Goal: Information Seeking & Learning: Learn about a topic

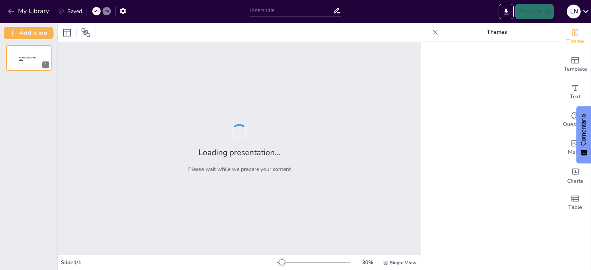
type input "Excel como Aliado en la Toma de Decisiones: Métodos y Herramientas Efectivas"
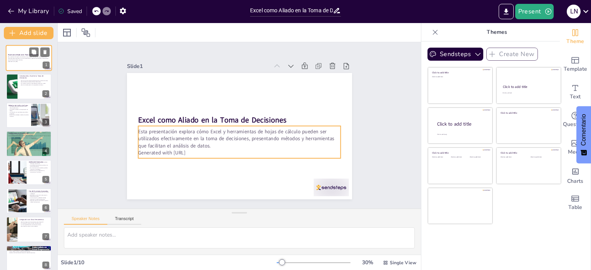
click at [23, 58] on p "Esta presentación explora cómo Excel y herramientas de hojas de cálculo pueden …" at bounding box center [29, 59] width 42 height 4
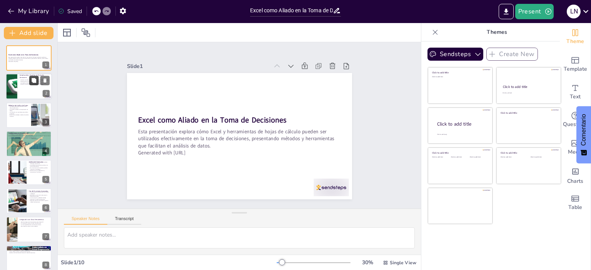
click at [31, 83] on button at bounding box center [33, 80] width 9 height 9
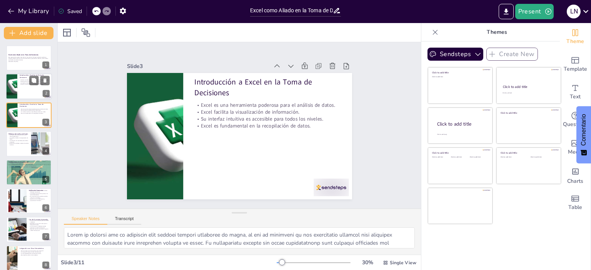
click at [33, 94] on div at bounding box center [29, 87] width 46 height 26
click at [44, 119] on div "3" at bounding box center [46, 122] width 7 height 7
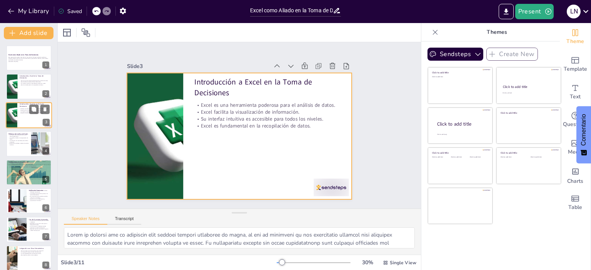
click at [30, 120] on div at bounding box center [29, 115] width 46 height 26
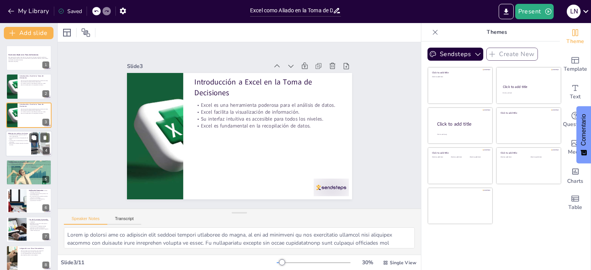
click at [20, 141] on p "Las fórmulas son esenciales para análisis profundos." at bounding box center [18, 141] width 21 height 3
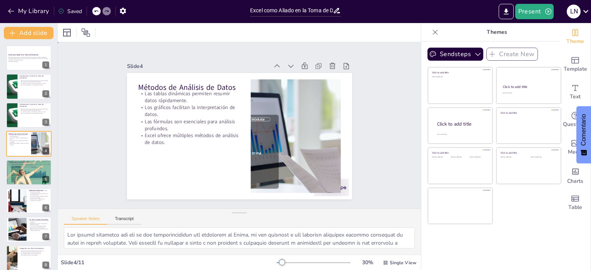
click at [354, 178] on div "Slide 1 Excel como Aliado en la Toma de Decisiones Esta presentación explora có…" at bounding box center [239, 125] width 282 height 175
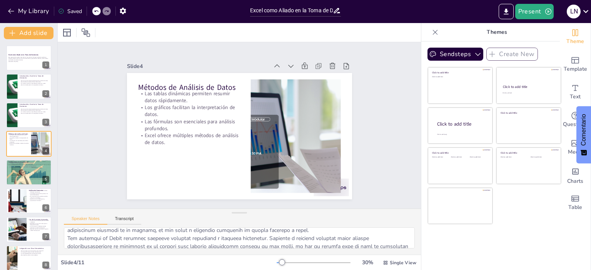
scroll to position [38, 0]
click at [508, 13] on icon "Export to PowerPoint" at bounding box center [506, 11] width 5 height 6
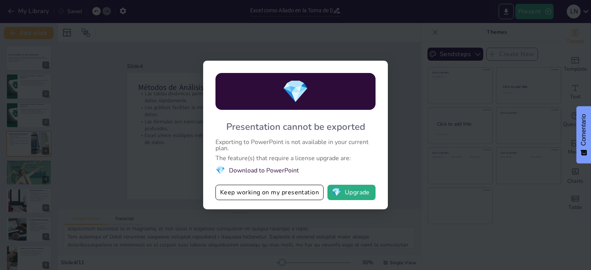
click at [273, 171] on li "💎 Download to PowerPoint" at bounding box center [295, 170] width 160 height 10
click at [350, 195] on button "💎 Upgrade" at bounding box center [351, 192] width 48 height 15
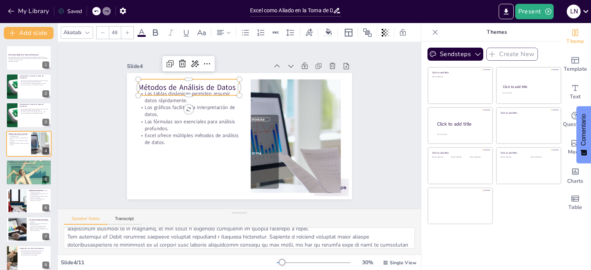
click at [142, 84] on p "Métodos de Análisis de Datos" at bounding box center [193, 82] width 102 height 21
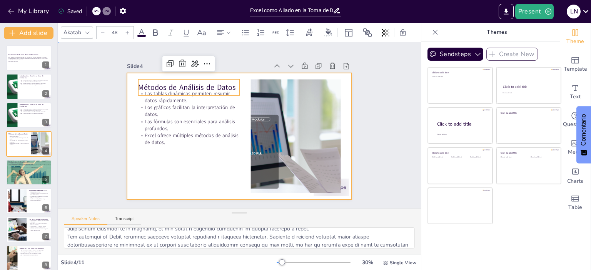
click at [203, 173] on div at bounding box center [238, 137] width 237 height 150
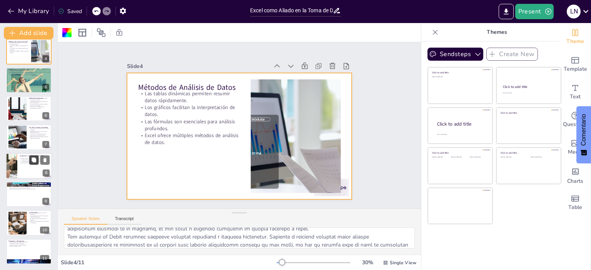
click at [38, 164] on button at bounding box center [33, 159] width 9 height 9
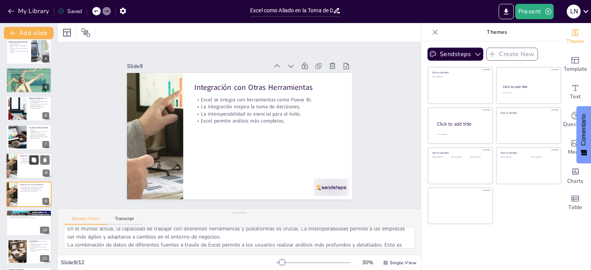
scroll to position [122, 0]
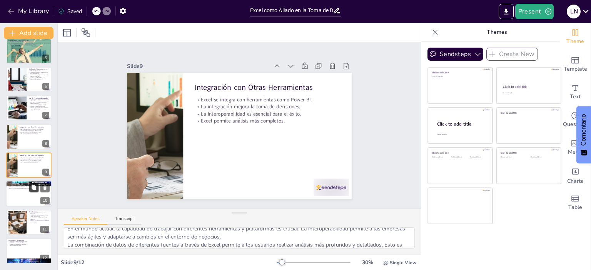
click at [33, 189] on icon at bounding box center [34, 188] width 5 height 5
type textarea "Ver ejemplos concretos de cómo se utiliza Excel en diferentes contextos puede s…"
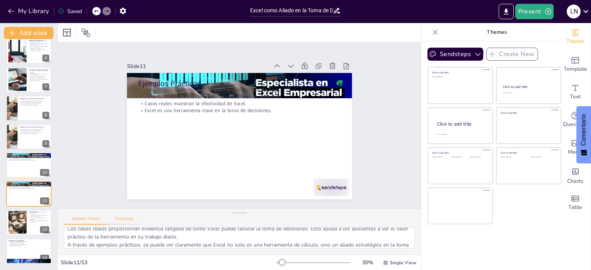
click at [126, 218] on button "Transcript" at bounding box center [124, 221] width 34 height 8
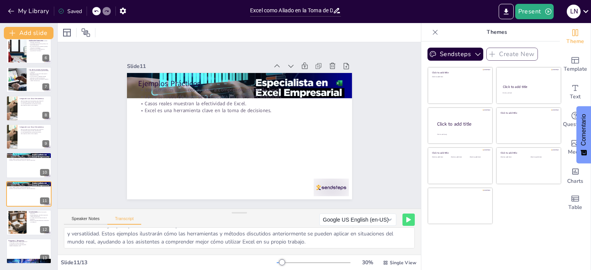
scroll to position [10, 0]
click at [385, 220] on button "Google US English (en-US)" at bounding box center [357, 220] width 77 height 12
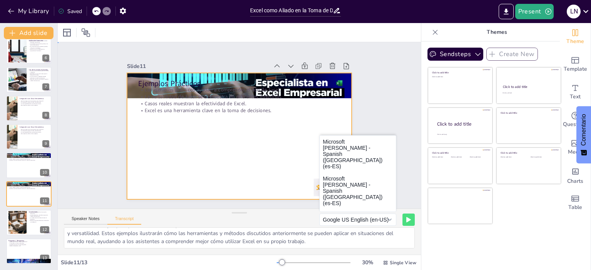
click at [247, 165] on div at bounding box center [238, 136] width 237 height 149
click at [391, 122] on div "Slide 1 Excel como Aliado en la Toma de Decisiones Esta presentación explora có…" at bounding box center [239, 126] width 379 height 204
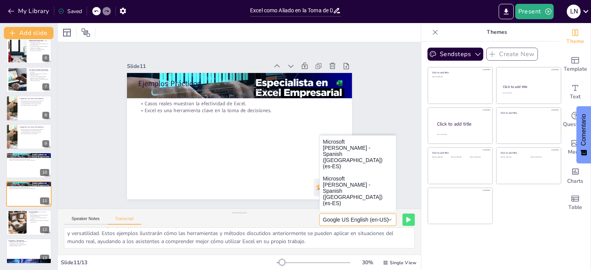
click at [385, 220] on button "Google US English (en-US)" at bounding box center [357, 220] width 77 height 12
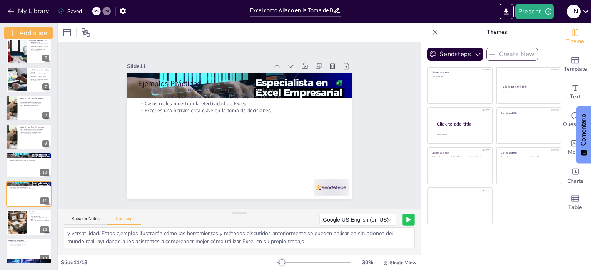
click at [407, 220] on icon at bounding box center [409, 220] width 4 height 5
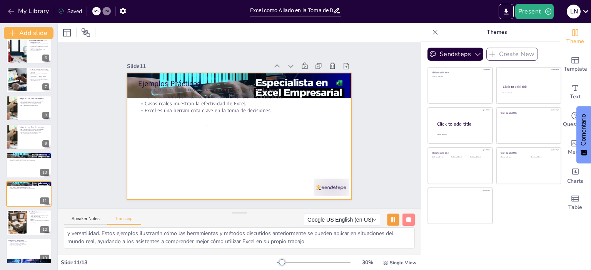
click at [208, 126] on div at bounding box center [235, 136] width 253 height 190
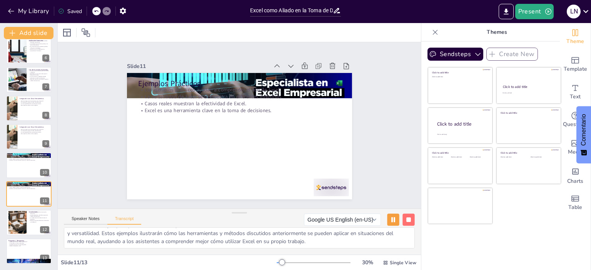
click at [403, 222] on button at bounding box center [408, 220] width 12 height 12
click at [384, 221] on button "Google US English (en-US)" at bounding box center [357, 220] width 77 height 12
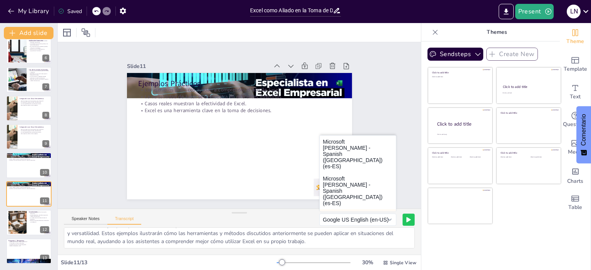
click at [332, 210] on button "Microsoft [PERSON_NAME] - Spanish ([GEOGRAPHIC_DATA]) (es-ES)" at bounding box center [358, 228] width 76 height 37
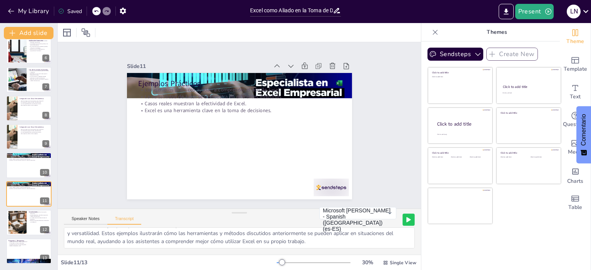
click at [406, 222] on icon at bounding box center [408, 219] width 5 height 5
click at [94, 219] on button "Speaker Notes" at bounding box center [85, 221] width 43 height 8
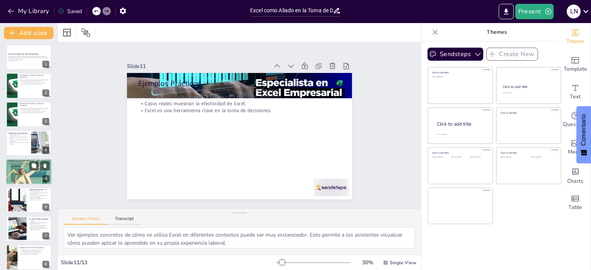
scroll to position [0, 0]
click at [20, 58] on p "Esta presentación explora cómo Excel y herramientas de hojas de cálculo pueden …" at bounding box center [29, 59] width 42 height 4
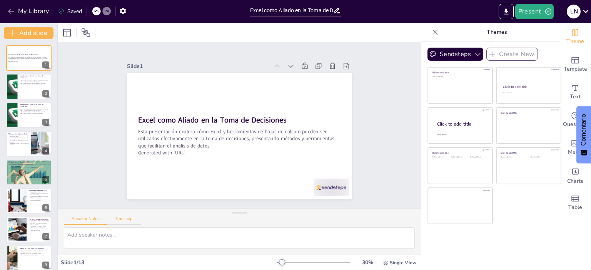
click at [127, 218] on button "Transcript" at bounding box center [124, 221] width 34 height 8
click at [25, 90] on div at bounding box center [29, 87] width 46 height 26
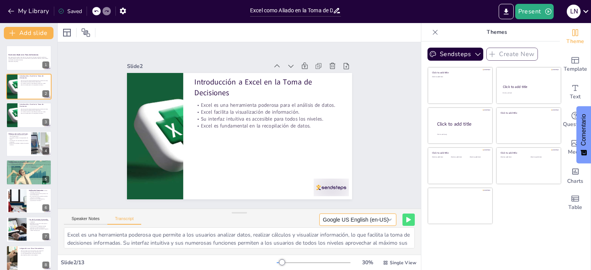
click at [385, 220] on button "Google US English (en-US)" at bounding box center [357, 220] width 77 height 12
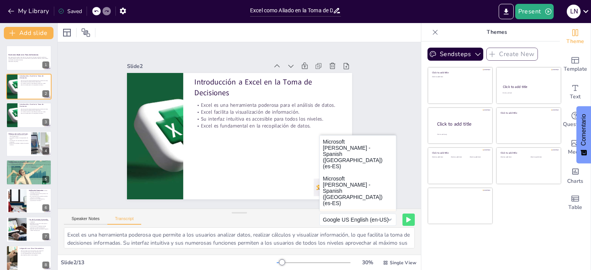
click at [336, 210] on button "Microsoft [PERSON_NAME] - Spanish ([GEOGRAPHIC_DATA]) (es-ES)" at bounding box center [358, 228] width 76 height 37
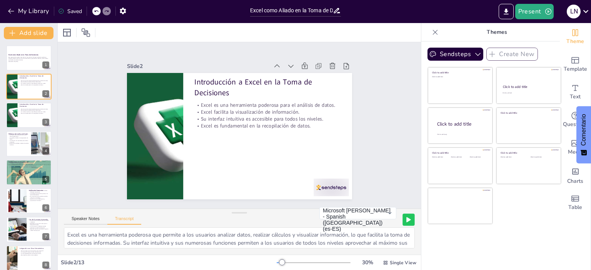
click at [406, 222] on icon at bounding box center [408, 219] width 5 height 5
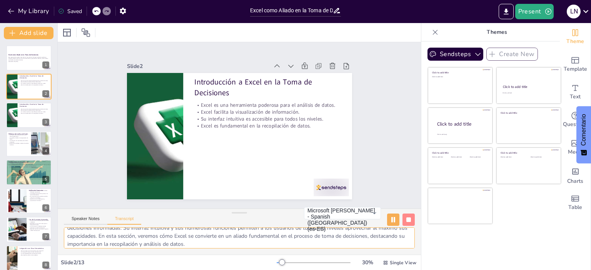
scroll to position [15, 0]
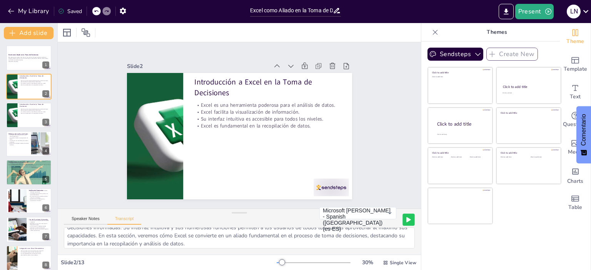
click at [403, 223] on button at bounding box center [408, 220] width 12 height 12
click at [34, 115] on div at bounding box center [29, 115] width 46 height 26
click at [29, 119] on div at bounding box center [29, 115] width 46 height 26
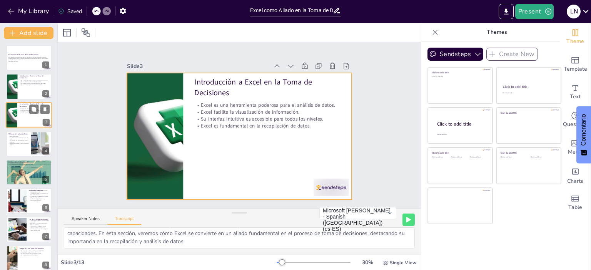
click at [30, 121] on div at bounding box center [29, 115] width 46 height 26
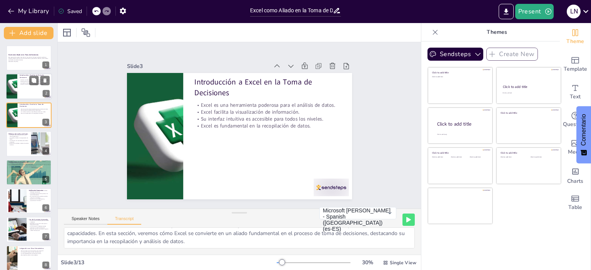
click at [27, 82] on p "Su interfaz intuitiva es accesible para todos los niveles." at bounding box center [35, 83] width 30 height 2
click at [23, 117] on div at bounding box center [29, 115] width 46 height 26
click at [407, 221] on icon at bounding box center [409, 220] width 4 height 5
click at [14, 149] on div at bounding box center [29, 144] width 46 height 26
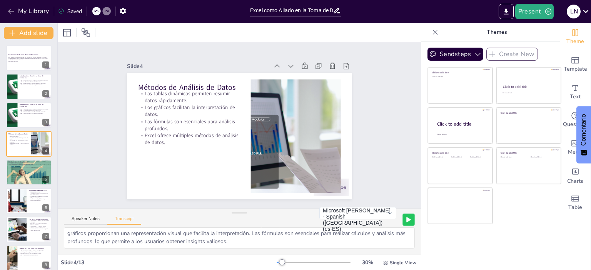
click at [407, 220] on icon at bounding box center [409, 220] width 4 height 5
click at [29, 178] on div at bounding box center [29, 172] width 46 height 35
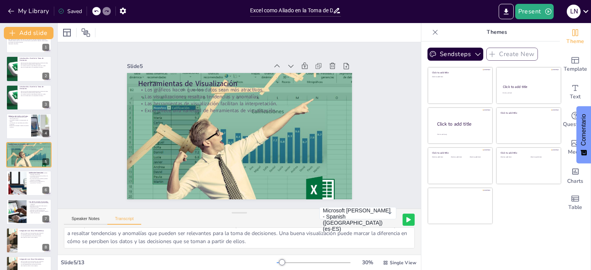
click at [406, 221] on button at bounding box center [408, 220] width 12 height 12
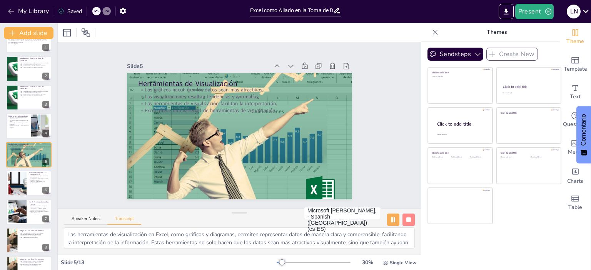
scroll to position [0, 0]
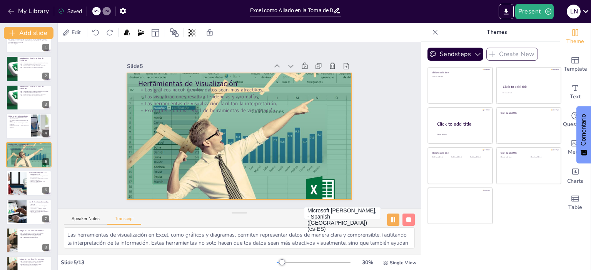
click at [206, 159] on div at bounding box center [238, 137] width 242 height 192
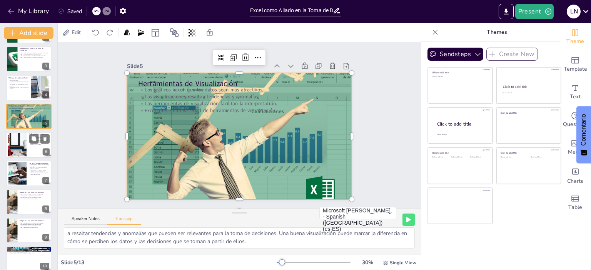
click at [22, 141] on div at bounding box center [17, 145] width 45 height 23
type textarea "Excel permite realizar análisis de escenarios mediante la función de "Tablas de…"
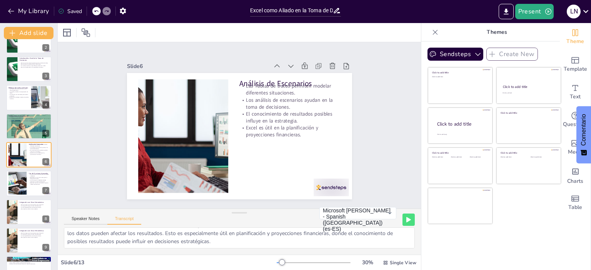
click at [407, 222] on icon at bounding box center [409, 220] width 4 height 5
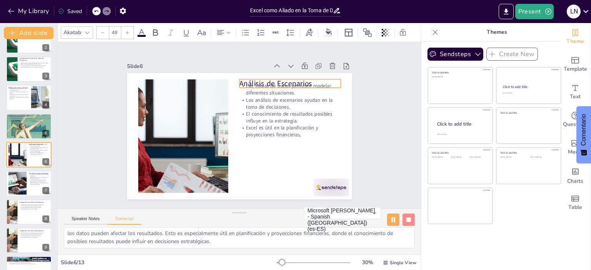
click at [284, 79] on p "Análisis de Escenarios" at bounding box center [294, 88] width 102 height 21
type input "32"
click at [276, 114] on p "Los análisis de escenarios ayudan en la toma de decisiones." at bounding box center [280, 163] width 54 height 98
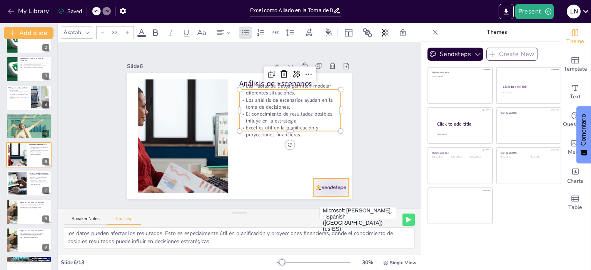
click at [317, 187] on div at bounding box center [324, 197] width 37 height 21
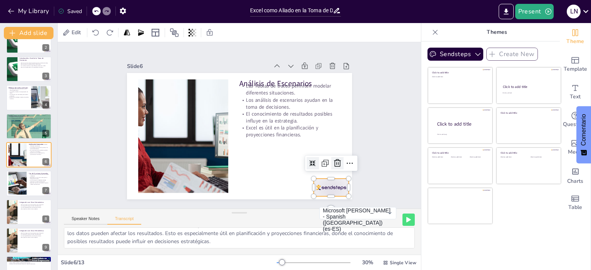
click at [332, 169] on icon at bounding box center [333, 174] width 10 height 10
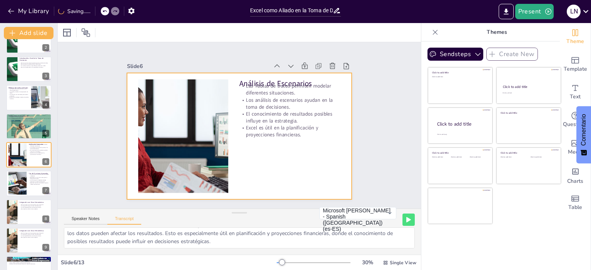
click at [287, 174] on div at bounding box center [238, 136] width 237 height 149
click at [32, 180] on button at bounding box center [33, 177] width 9 height 9
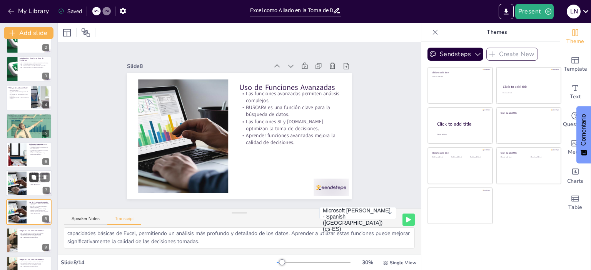
scroll to position [104, 0]
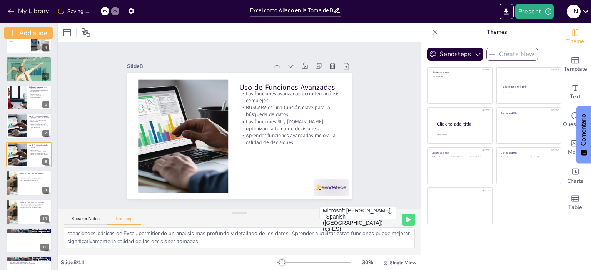
click at [406, 217] on icon at bounding box center [408, 219] width 5 height 5
click at [43, 182] on div at bounding box center [29, 183] width 46 height 26
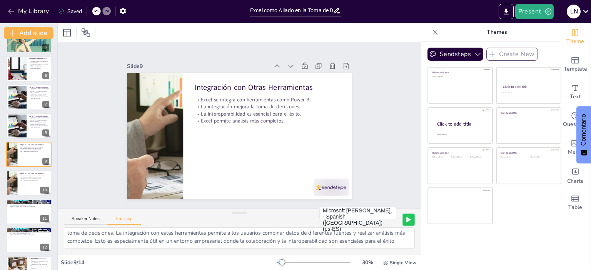
click at [406, 219] on button at bounding box center [408, 220] width 12 height 12
click at [24, 187] on div at bounding box center [29, 183] width 46 height 26
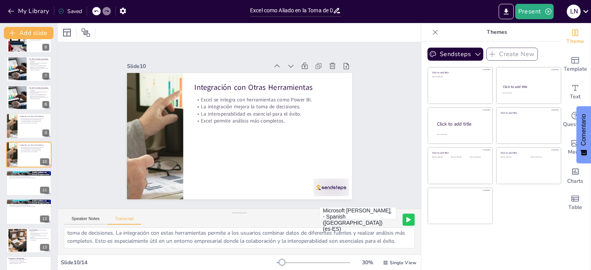
click at [407, 219] on icon at bounding box center [409, 220] width 4 height 5
click at [22, 185] on div at bounding box center [29, 183] width 46 height 26
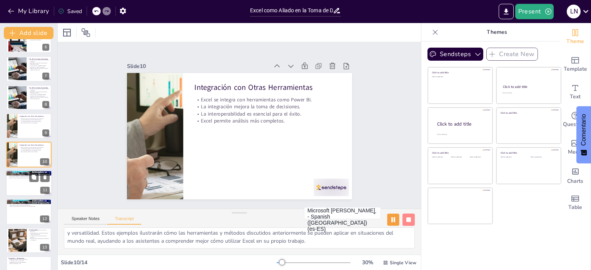
scroll to position [10, 0]
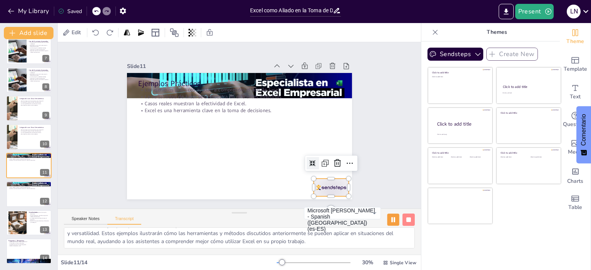
click at [317, 186] on div at bounding box center [324, 196] width 37 height 21
click at [331, 169] on icon at bounding box center [333, 174] width 10 height 10
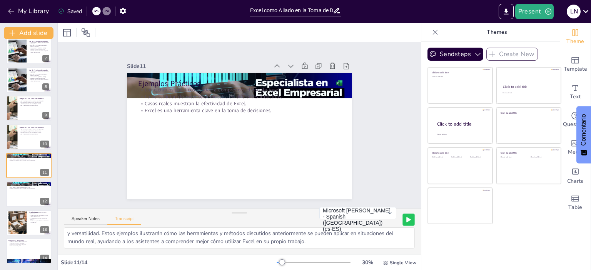
click at [403, 223] on button at bounding box center [408, 220] width 12 height 12
click at [24, 198] on div at bounding box center [29, 194] width 46 height 26
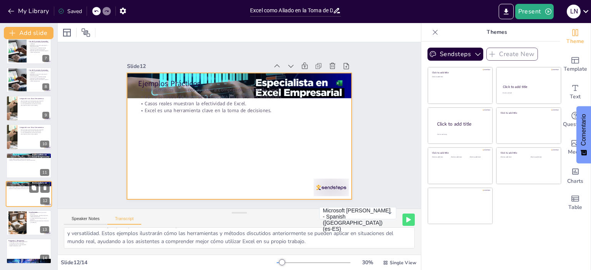
click at [22, 197] on div at bounding box center [29, 194] width 46 height 26
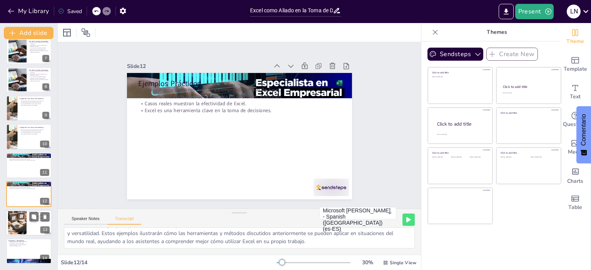
click at [31, 222] on p "Excel es clave para decisiones informadas y estratégicas." at bounding box center [39, 221] width 21 height 3
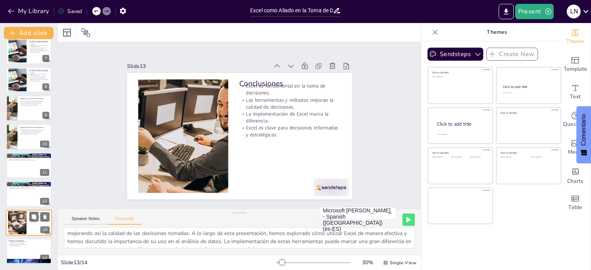
scroll to position [18, 0]
click at [407, 219] on icon at bounding box center [409, 220] width 4 height 5
click at [23, 247] on div at bounding box center [29, 252] width 46 height 26
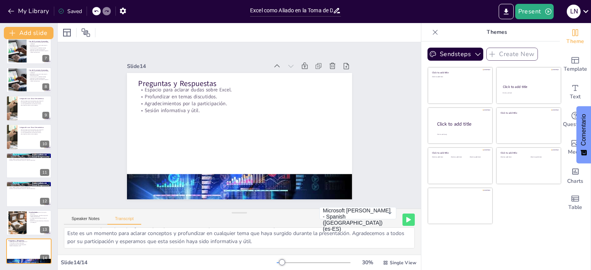
click at [407, 220] on icon at bounding box center [409, 220] width 4 height 5
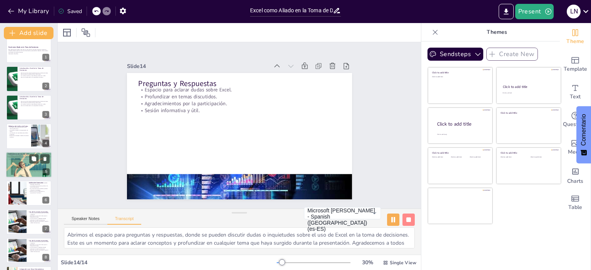
scroll to position [0, 0]
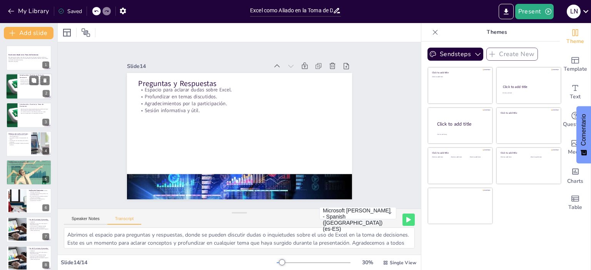
click at [39, 87] on div at bounding box center [29, 87] width 46 height 26
type textarea "Excel es una herramienta poderosa que permite a los usuarios analizar datos, re…"
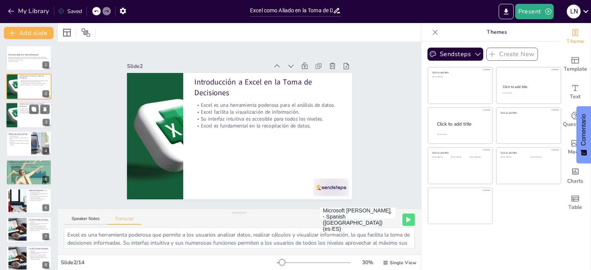
click at [25, 111] on p "Su interfaz intuitiva es accesible para todos los niveles." at bounding box center [35, 112] width 30 height 2
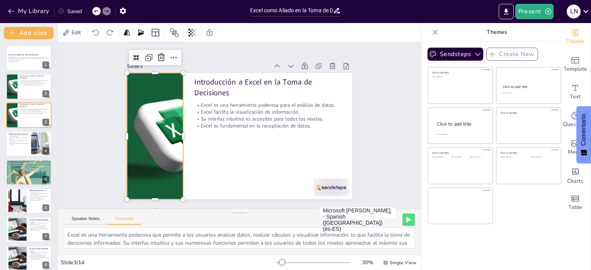
click at [150, 157] on div at bounding box center [154, 128] width 238 height 150
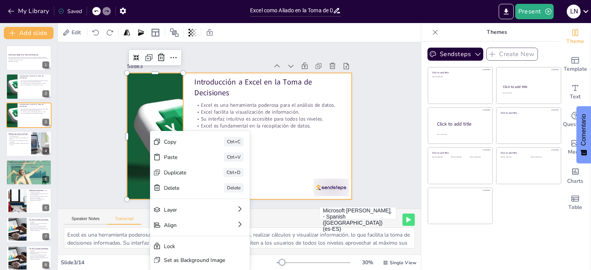
click at [276, 159] on div at bounding box center [238, 136] width 237 height 149
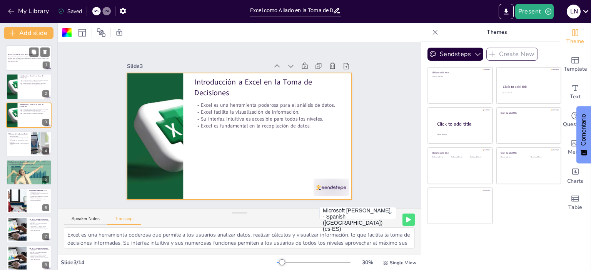
click at [22, 54] on strong "Excel como Aliado en la Toma de Decisiones" at bounding box center [23, 55] width 30 height 2
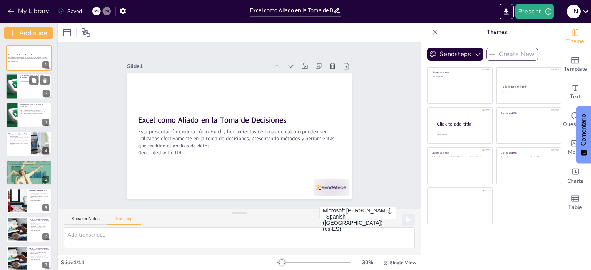
click at [11, 82] on div at bounding box center [11, 87] width 47 height 26
type textarea "Excel es una herramienta poderosa que permite a los usuarios analizar datos, re…"
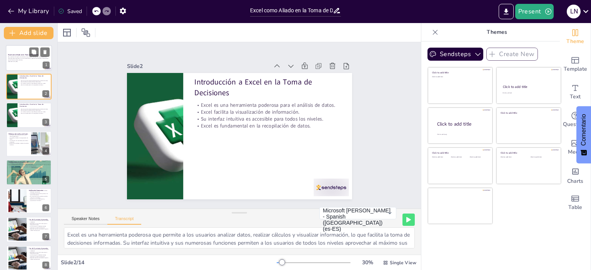
click at [18, 61] on p "Generated with [URL]" at bounding box center [29, 62] width 42 height 2
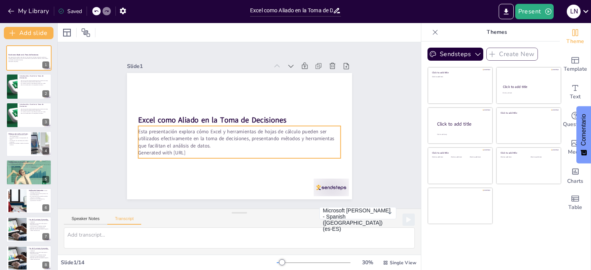
click at [204, 130] on p "Esta presentación explora cómo Excel y herramientas de hojas de cálculo pueden …" at bounding box center [238, 139] width 204 height 42
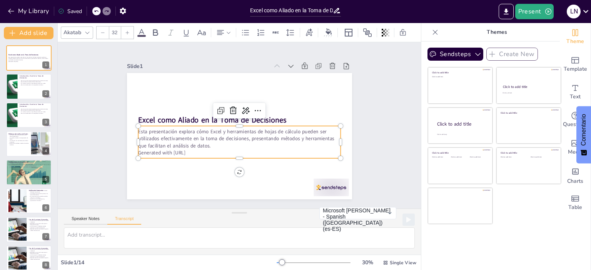
click at [204, 129] on p "Esta presentación explora cómo Excel y herramientas de hojas de cálculo pueden …" at bounding box center [238, 139] width 204 height 42
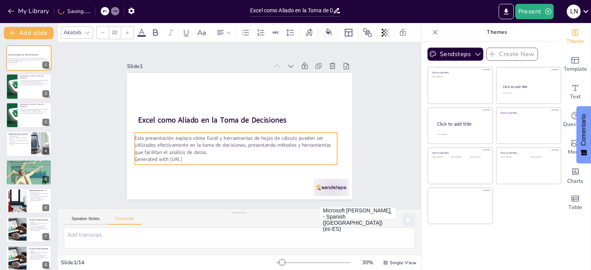
drag, startPoint x: 204, startPoint y: 129, endPoint x: 201, endPoint y: 135, distance: 7.2
click at [201, 135] on p "Esta presentación explora cómo Excel y herramientas de hojas de cálculo pueden …" at bounding box center [234, 145] width 204 height 42
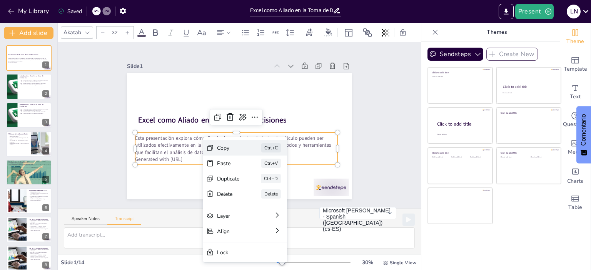
click at [267, 190] on div "Copy" at bounding box center [278, 195] width 23 height 10
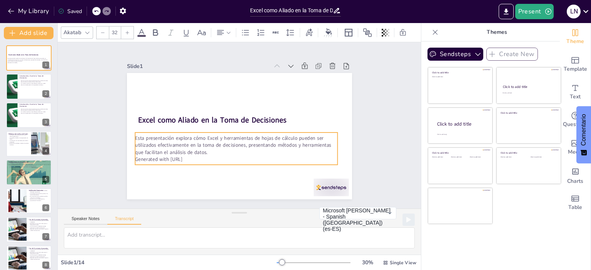
click at [214, 156] on p "Generated with [URL]" at bounding box center [236, 159] width 202 height 7
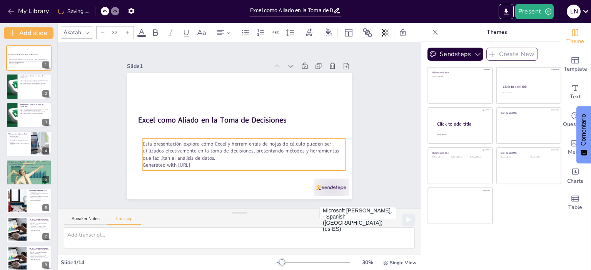
drag, startPoint x: 229, startPoint y: 161, endPoint x: 237, endPoint y: 167, distance: 9.6
click at [237, 167] on div "Esta presentación explora cómo Excel y herramientas de hojas de cálculo pueden …" at bounding box center [244, 155] width 202 height 32
click at [257, 120] on icon at bounding box center [262, 125] width 10 height 10
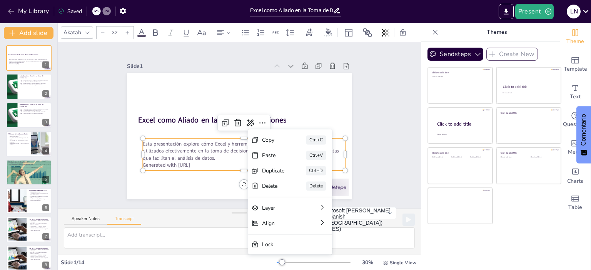
click at [211, 164] on p "Generated with [URL]" at bounding box center [244, 165] width 202 height 7
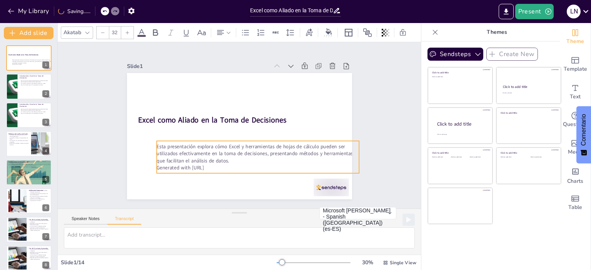
drag, startPoint x: 205, startPoint y: 161, endPoint x: 218, endPoint y: 164, distance: 13.0
click at [218, 164] on p "Generated with [URL]" at bounding box center [253, 169] width 202 height 28
drag, startPoint x: 237, startPoint y: 144, endPoint x: 227, endPoint y: 143, distance: 10.0
click at [227, 143] on p "Esta presentación explora cómo Excel y herramientas de hojas de cálculo pueden …" at bounding box center [245, 154] width 204 height 42
click at [207, 165] on p "Generated with [URL]" at bounding box center [243, 168] width 202 height 28
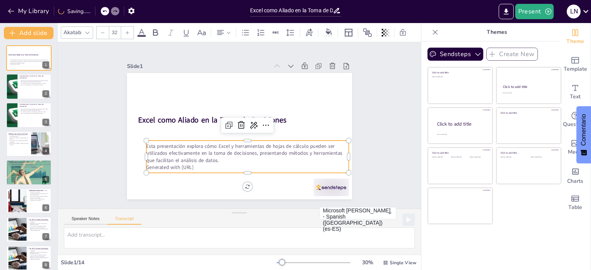
click at [207, 165] on p "Generated with [URL]" at bounding box center [243, 168] width 202 height 28
drag, startPoint x: 207, startPoint y: 165, endPoint x: 211, endPoint y: 146, distance: 19.7
click at [211, 146] on div "Esta presentación explora cómo Excel y herramientas de hojas de cálculo pueden …" at bounding box center [244, 157] width 204 height 49
copy div "Excel y herramientas de hojas de cálculo pueden ser utilizados efectivamente en…"
click at [34, 94] on div at bounding box center [29, 87] width 46 height 26
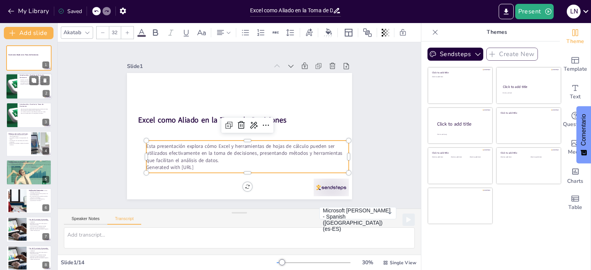
type textarea "Excel es una herramienta poderosa que permite a los usuarios analizar datos, re…"
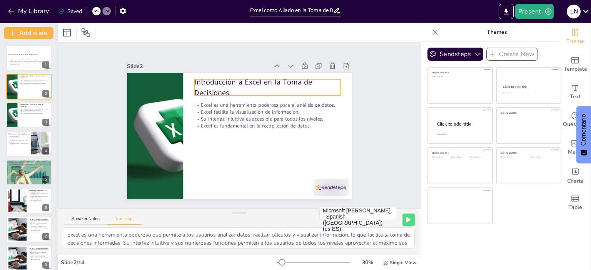
click at [234, 86] on p "Introducción a Excel en la Toma de Decisiones" at bounding box center [271, 90] width 148 height 36
click at [225, 89] on p "Introducción a Excel en la Toma de Decisiones" at bounding box center [274, 94] width 147 height 51
click at [225, 89] on p "Introducción a Excel en la Toma de Decisiones" at bounding box center [271, 90] width 148 height 36
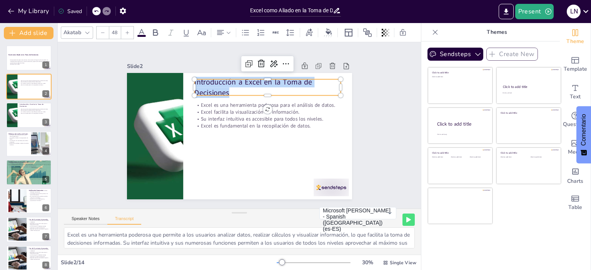
drag, startPoint x: 225, startPoint y: 89, endPoint x: 186, endPoint y: 82, distance: 39.2
click at [186, 82] on div "Excel es una herramienta poderosa para el análisis de datos. Excel facilita la …" at bounding box center [238, 136] width 237 height 149
copy p "Introducción a Excel en la Toma de Decisiones"
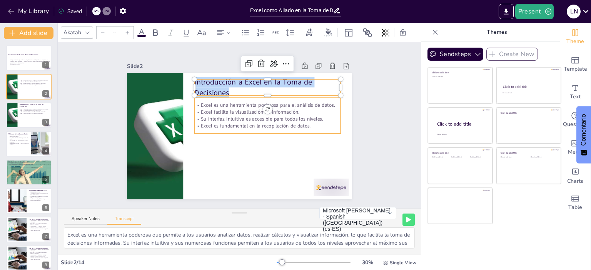
type input "32"
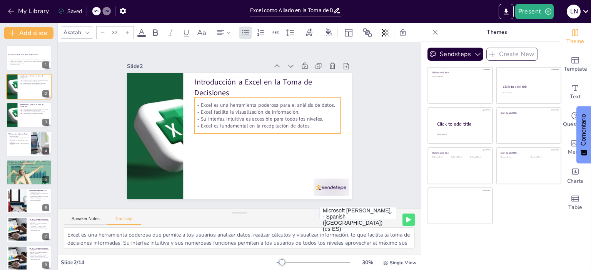
click at [289, 124] on p "Excel es fundamental en la recopilación de datos." at bounding box center [267, 129] width 146 height 22
click at [307, 125] on p "Excel es fundamental en la recopilación de datos." at bounding box center [267, 129] width 146 height 22
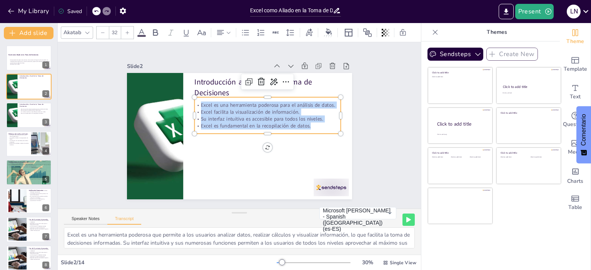
drag, startPoint x: 302, startPoint y: 125, endPoint x: 191, endPoint y: 102, distance: 113.8
click at [194, 102] on div "Excel es una herramienta poderosa para el análisis de datos. Excel facilita la …" at bounding box center [267, 116] width 146 height 28
copy div "Excel es una herramienta poderosa para el análisis de datos. Excel facilita la …"
click at [149, 124] on div at bounding box center [154, 128] width 238 height 150
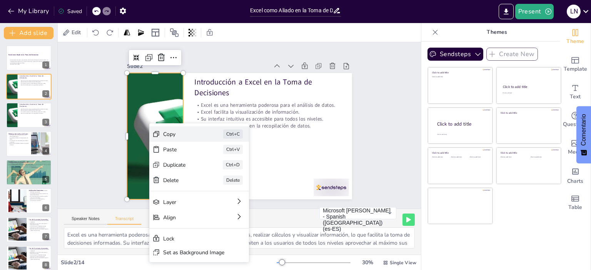
click at [221, 173] on div "Copy" at bounding box center [240, 176] width 38 height 7
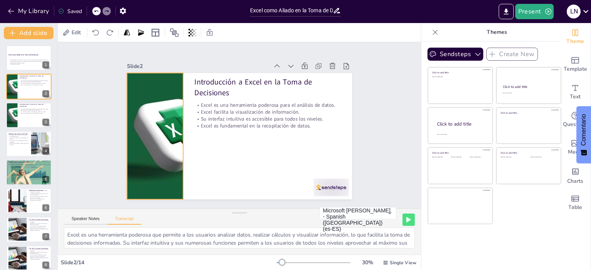
click at [159, 123] on div at bounding box center [154, 127] width 238 height 149
click at [166, 124] on div at bounding box center [155, 136] width 226 height 127
click at [166, 124] on div at bounding box center [154, 128] width 238 height 150
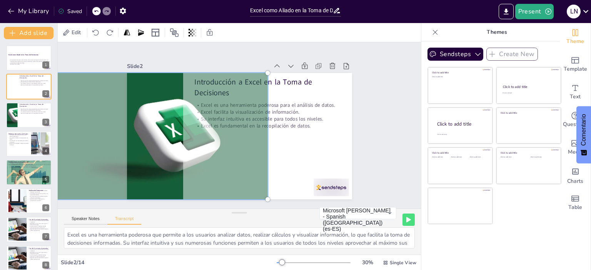
click at [152, 90] on div at bounding box center [158, 102] width 270 height 220
drag, startPoint x: 152, startPoint y: 90, endPoint x: 378, endPoint y: 179, distance: 242.7
click at [378, 179] on div "Slide 1 Excel como Aliado en la Toma de Decisiones Esta presentación explora có…" at bounding box center [239, 125] width 363 height 167
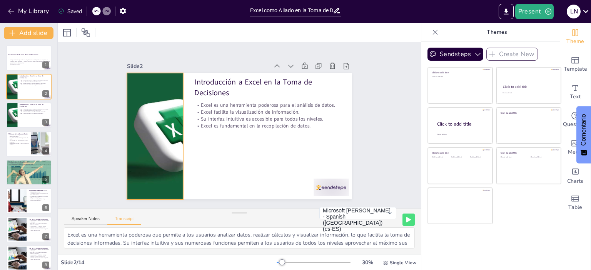
click at [162, 137] on div at bounding box center [155, 136] width 226 height 127
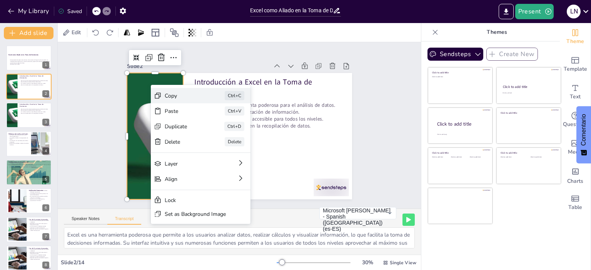
click at [222, 135] on div "Copy" at bounding box center [241, 138] width 38 height 7
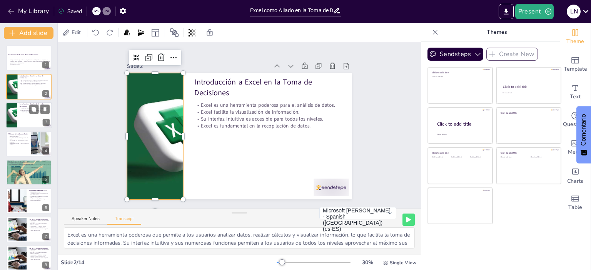
click at [26, 114] on div "Excel es una herramienta poderosa para el análisis de datos. Excel facilita la …" at bounding box center [35, 111] width 30 height 8
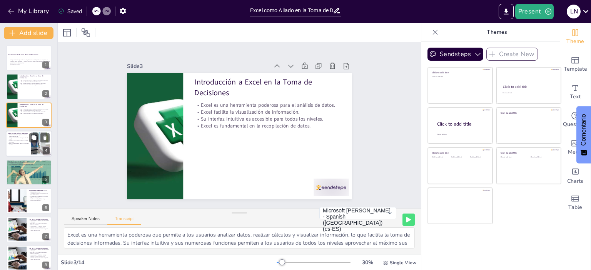
click at [17, 141] on p "Las fórmulas son esenciales para análisis profundos." at bounding box center [18, 141] width 21 height 3
type textarea "Existen varios métodos en Excel, como tablas dinámicas, gráficos y fórmulas, qu…"
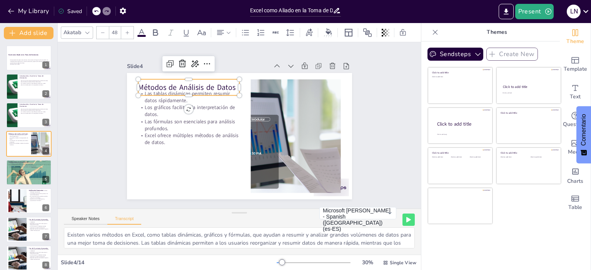
click at [169, 84] on p "Métodos de Análisis de Datos" at bounding box center [193, 82] width 102 height 21
click at [231, 85] on p "Métodos de Análisis de Datos" at bounding box center [193, 82] width 102 height 21
click at [231, 85] on p "Métodos de Análisis de Datos" at bounding box center [188, 87] width 101 height 10
drag, startPoint x: 227, startPoint y: 84, endPoint x: 132, endPoint y: 90, distance: 95.3
click at [132, 90] on div "Las tablas dinámicas permiten resumir datos rápidamente. Los gráficos facilitan…" at bounding box center [238, 136] width 237 height 149
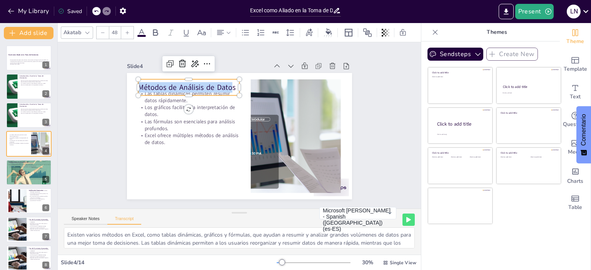
copy p "Métodos de Análisis de Dato"
type input "32"
click at [163, 115] on p "Las fórmulas son esenciales para análisis profundos." at bounding box center [189, 120] width 102 height 25
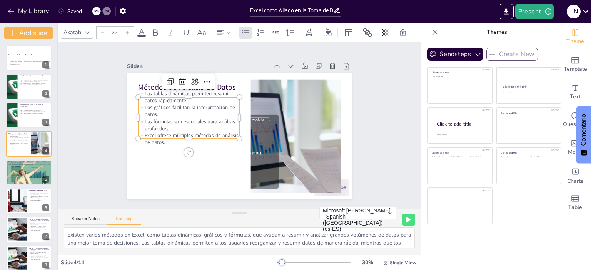
click at [160, 141] on p "Excel ofrece múltiples métodos de análisis de datos." at bounding box center [187, 123] width 101 height 45
click at [160, 139] on p "Excel ofrece múltiples métodos de análisis de datos." at bounding box center [195, 97] width 78 height 85
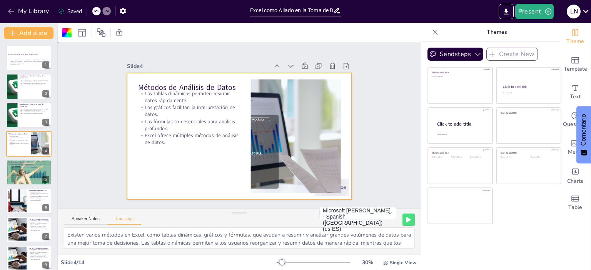
click at [160, 135] on p "Excel ofrece múltiples métodos de análisis de datos." at bounding box center [188, 139] width 101 height 14
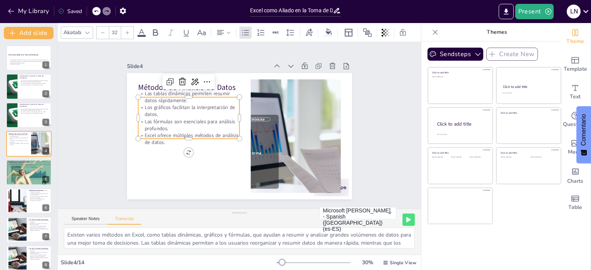
click at [166, 130] on p "Excel ofrece múltiples métodos de análisis de datos." at bounding box center [188, 134] width 102 height 25
click at [219, 125] on p "Excel ofrece múltiples métodos de análisis de datos." at bounding box center [226, 74] width 14 height 101
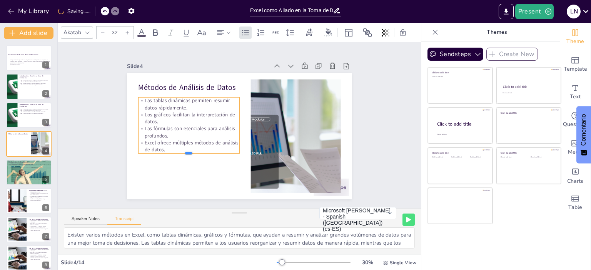
drag, startPoint x: 161, startPoint y: 138, endPoint x: 138, endPoint y: 120, distance: 29.3
click at [138, 120] on div "Métodos de Análisis de Datos Las tablas dinámicas permiten resumir datos rápida…" at bounding box center [238, 136] width 237 height 149
click at [162, 145] on p "Excel ofrece múltiples métodos de análisis de datos." at bounding box center [187, 141] width 102 height 25
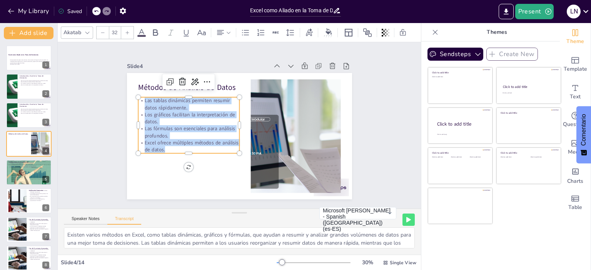
drag, startPoint x: 162, startPoint y: 145, endPoint x: 131, endPoint y: 100, distance: 54.8
click at [132, 100] on div "Métodos de Análisis de Datos Las tablas dinámicas permiten resumir datos rápida…" at bounding box center [235, 136] width 253 height 190
copy div "Las tablas dinámicas permiten resumir datos rápidamente. Los gráficos facilitan…"
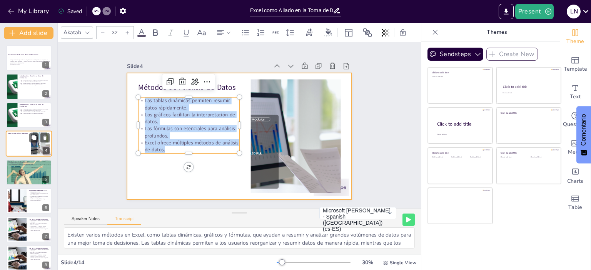
click at [22, 152] on div at bounding box center [29, 144] width 46 height 26
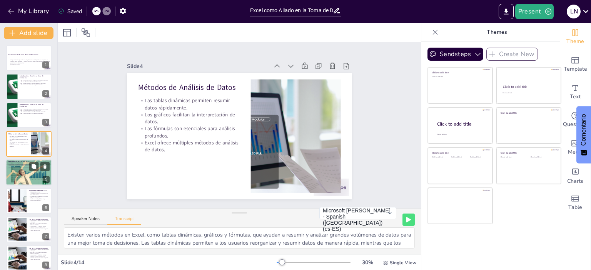
click at [23, 174] on div at bounding box center [29, 172] width 46 height 35
type textarea "Las herramientas de visualización en Excel, como gráficos y diagramas, permiten…"
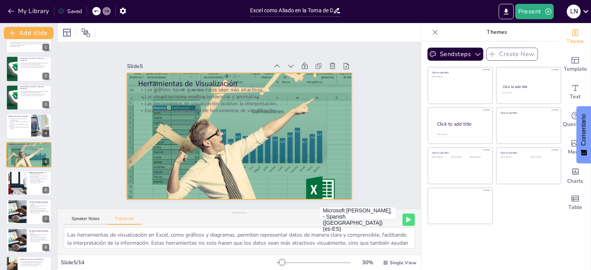
click at [184, 115] on div at bounding box center [237, 136] width 255 height 212
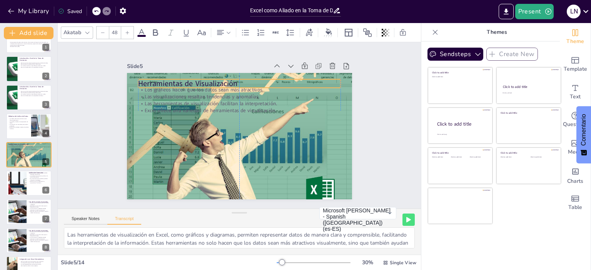
click at [185, 80] on p "Herramientas de Visualización" at bounding box center [260, 89] width 180 height 110
click at [232, 82] on p "Herramientas de Visualización" at bounding box center [243, 84] width 202 height 32
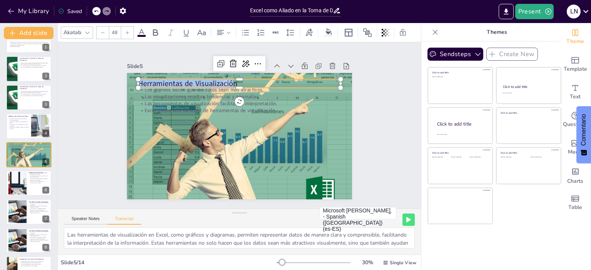
drag, startPoint x: 205, startPoint y: 81, endPoint x: 133, endPoint y: 81, distance: 71.6
click at [142, 81] on p "Herramientas de Visualización" at bounding box center [243, 84] width 202 height 32
copy p "Herramientas de Visualizació"
type input "32"
click at [212, 95] on p "Las visualizaciones resaltan tendencias y anomalías." at bounding box center [242, 97] width 202 height 28
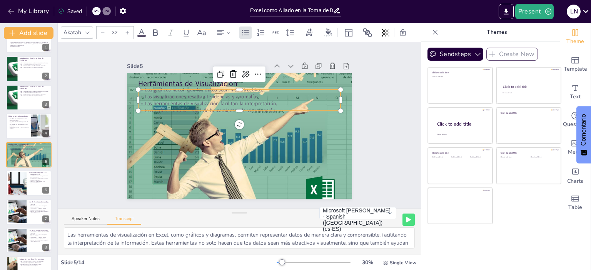
click at [212, 95] on p "Las visualizaciones resaltan tendencias y anomalías." at bounding box center [258, 104] width 155 height 141
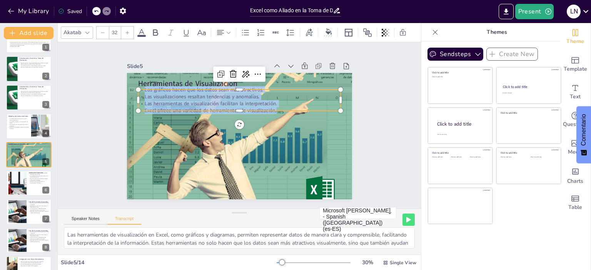
drag, startPoint x: 271, startPoint y: 106, endPoint x: 132, endPoint y: 87, distance: 139.7
click at [132, 87] on div "Herramientas de Visualización Los gráficos hacen que los datos sean más atracti…" at bounding box center [237, 136] width 247 height 170
copy div "Los gráficos hacen que los datos sean más atractivos. Las visualizaciones resal…"
click at [15, 180] on div at bounding box center [17, 183] width 45 height 23
type textarea "Excel permite realizar análisis de escenarios mediante la función de "Tablas de…"
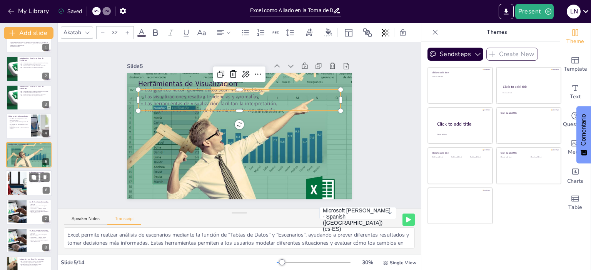
scroll to position [46, 0]
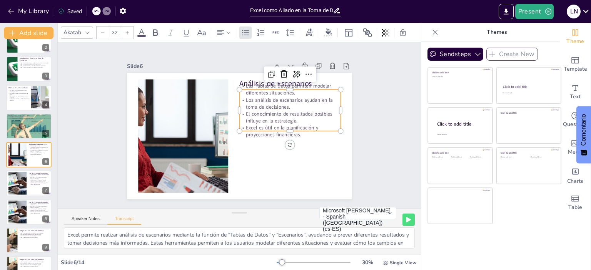
click at [268, 83] on p "Las Tablas de Datos permiten modelar diferentes situaciones." at bounding box center [293, 95] width 102 height 25
click at [305, 83] on p "Las Tablas de Datos permiten modelar diferentes situaciones." at bounding box center [293, 95] width 102 height 25
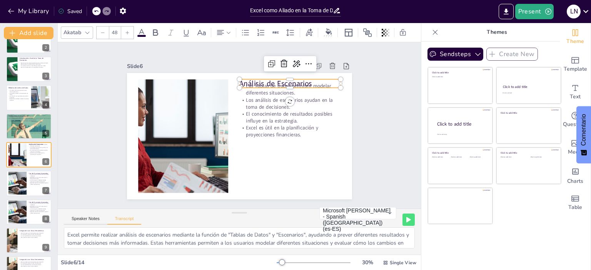
click at [307, 79] on p "Análisis de Escenarios" at bounding box center [294, 88] width 102 height 21
click at [307, 102] on p "Análisis de Escenarios" at bounding box center [301, 148] width 60 height 93
drag, startPoint x: 292, startPoint y: 80, endPoint x: 234, endPoint y: 78, distance: 58.5
click at [234, 78] on div "Las Tablas de Datos permiten modelar diferentes situaciones. Los análisis de es…" at bounding box center [238, 137] width 237 height 150
copy p "Análisis de Escenarios"
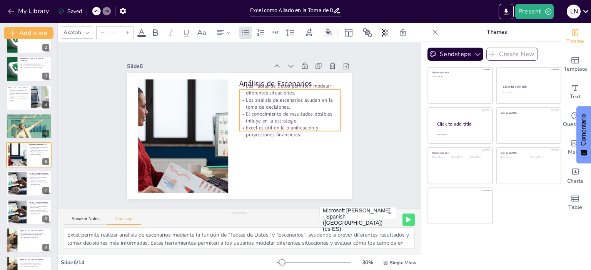
type input "32"
click at [297, 125] on p "Excel es útil en la planificación y proyecciones financieras." at bounding box center [288, 142] width 102 height 35
click at [297, 117] on p "El conocimiento de resultados posibles influye en la estrategia." at bounding box center [291, 128] width 102 height 35
click at [297, 117] on p "El conocimiento de resultados posibles influye en la estrategia." at bounding box center [290, 123] width 102 height 25
drag, startPoint x: 292, startPoint y: 132, endPoint x: 235, endPoint y: 94, distance: 68.0
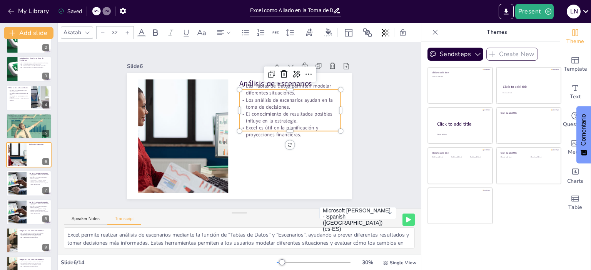
click at [238, 94] on div "Las Tablas de Datos permiten modelar diferentes situaciones. Los análisis de es…" at bounding box center [291, 116] width 107 height 66
click at [299, 134] on p "Excel es útil en la planificación y proyecciones financieras." at bounding box center [289, 137] width 102 height 25
click at [295, 134] on p "Excel es útil en la planificación y proyecciones financieras." at bounding box center [289, 137] width 102 height 25
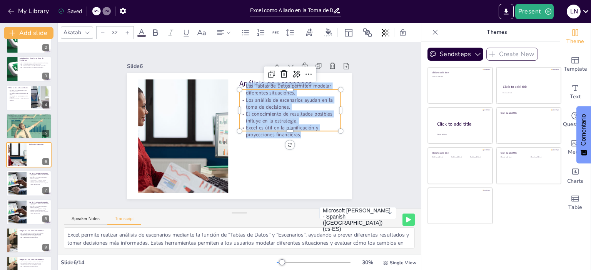
drag, startPoint x: 295, startPoint y: 134, endPoint x: 236, endPoint y: 85, distance: 76.0
click at [236, 85] on div "Análisis de Escenarios Las Tablas de Datos permiten modelar diferentes situacio…" at bounding box center [238, 136] width 237 height 149
copy div "Las Tablas de Datos permiten modelar diferentes situaciones. Los análisis de es…"
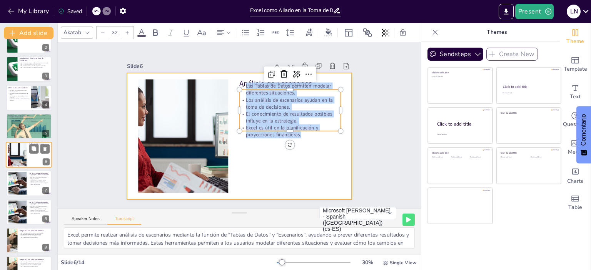
click at [40, 161] on div at bounding box center [29, 155] width 46 height 26
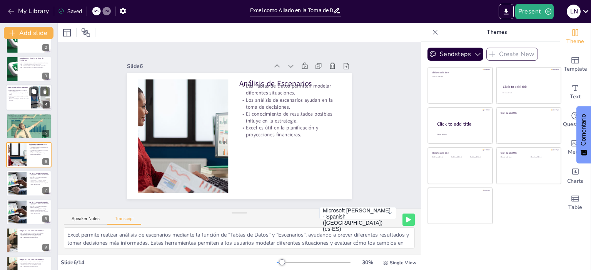
click at [27, 127] on div at bounding box center [28, 126] width 45 height 34
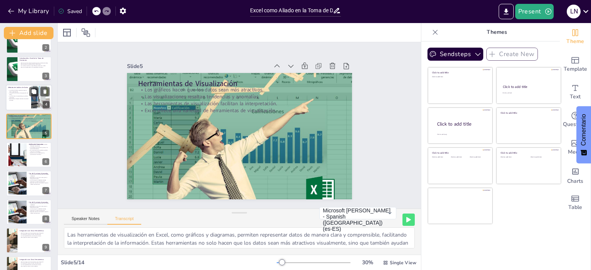
scroll to position [18, 0]
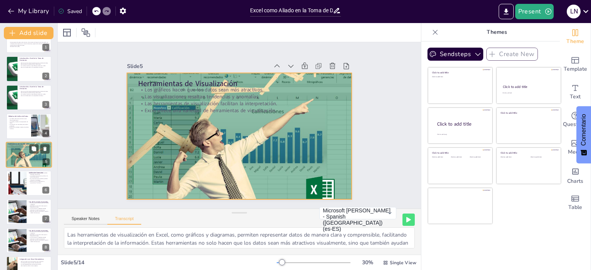
click at [27, 154] on div at bounding box center [29, 155] width 46 height 35
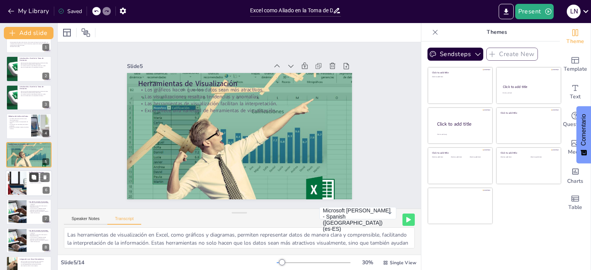
click at [32, 181] on button at bounding box center [33, 177] width 9 height 9
type textarea "Excel permite realizar análisis de escenarios mediante la función de "Tablas de…"
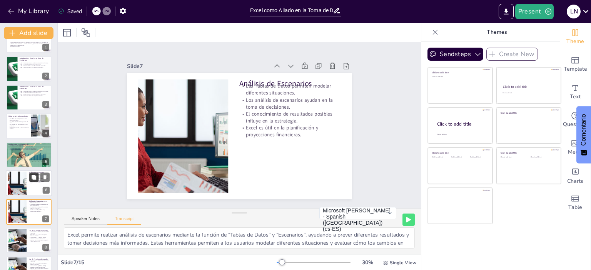
scroll to position [75, 0]
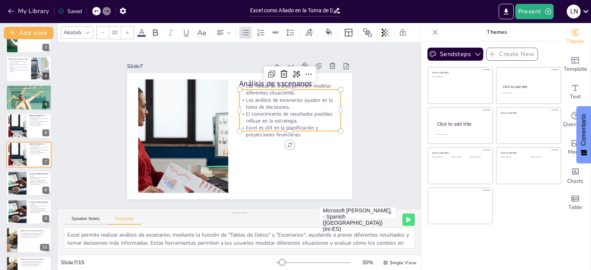
click at [294, 134] on p "Excel es útil en la planificación y proyecciones financieras." at bounding box center [288, 142] width 102 height 35
click at [35, 131] on div at bounding box center [29, 126] width 46 height 26
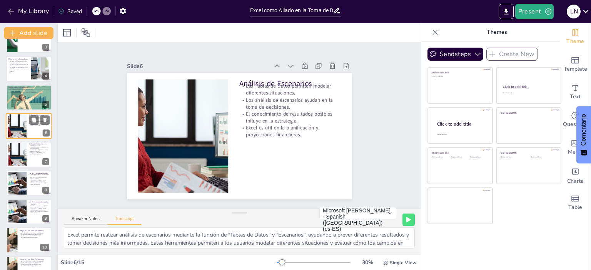
scroll to position [46, 0]
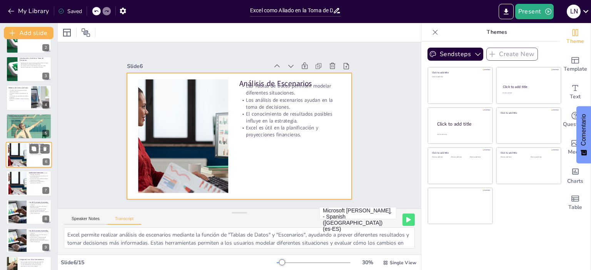
click at [27, 154] on div at bounding box center [29, 155] width 46 height 26
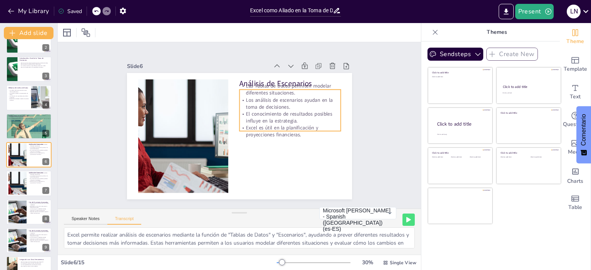
click at [290, 83] on p "Las Tablas de Datos permiten modelar diferentes situaciones." at bounding box center [289, 90] width 101 height 14
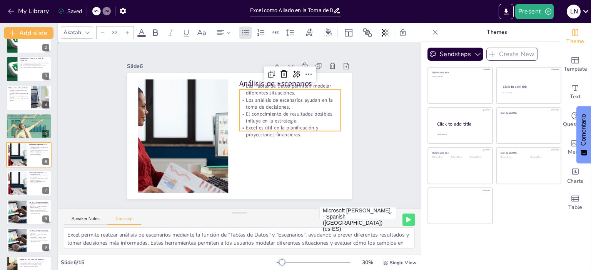
click at [302, 83] on p "Las Tablas de Datos permiten modelar diferentes situaciones." at bounding box center [293, 95] width 102 height 25
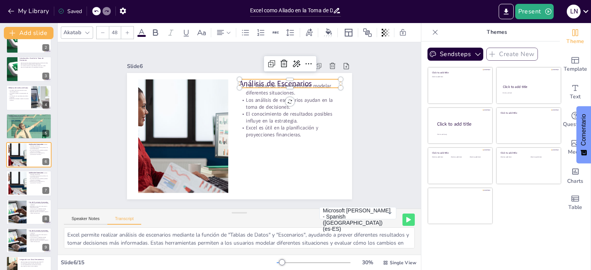
click at [305, 79] on p "Análisis de Escenarios" at bounding box center [294, 88] width 102 height 21
drag, startPoint x: 274, startPoint y: 81, endPoint x: 233, endPoint y: 81, distance: 40.8
click at [233, 81] on div "Las Tablas de Datos permiten modelar diferentes situaciones. Los análisis de es…" at bounding box center [238, 136] width 237 height 149
copy p "Análisis de Escenarios"
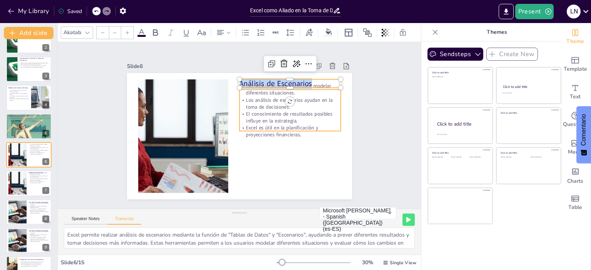
type input "32"
click at [267, 115] on p "El conocimiento de resultados posibles influye en la estrategia." at bounding box center [290, 123] width 102 height 25
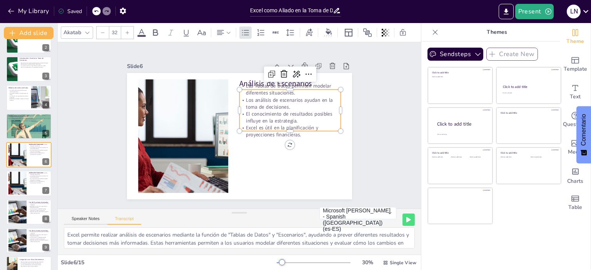
click at [267, 115] on p "El conocimiento de resultados posibles influye en la estrategia." at bounding box center [287, 144] width 95 height 63
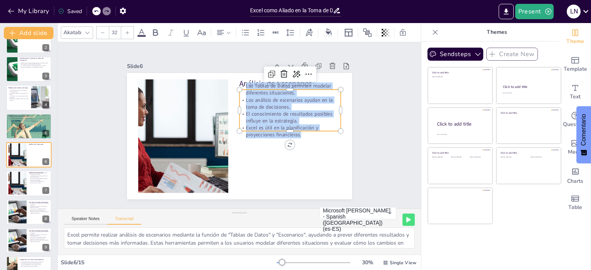
drag, startPoint x: 295, startPoint y: 134, endPoint x: 237, endPoint y: 83, distance: 77.1
click at [238, 83] on div "Las Tablas de Datos permiten modelar diferentes situaciones. Los análisis de es…" at bounding box center [291, 116] width 107 height 66
click at [26, 181] on div at bounding box center [17, 183] width 45 height 23
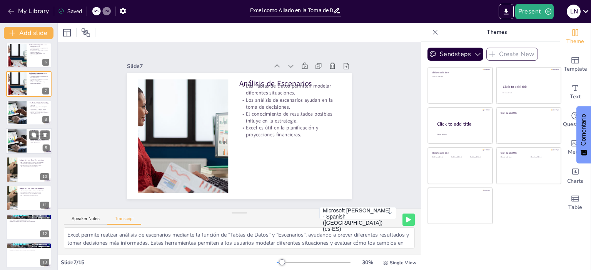
scroll to position [152, 0]
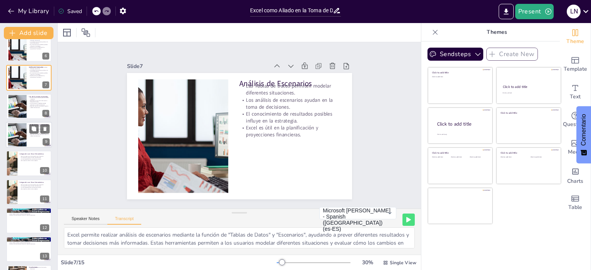
click at [35, 139] on div at bounding box center [29, 135] width 46 height 26
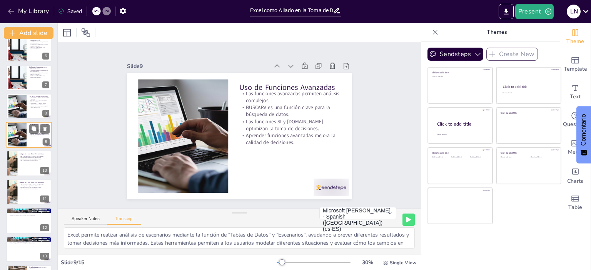
type textarea "Las funciones avanzadas de Excel, como BUSCARV, SI y [DOMAIN_NAME], son esencia…"
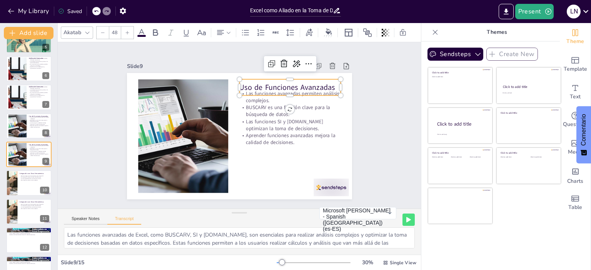
click at [328, 82] on p "Uso de Funciones Avanzadas" at bounding box center [294, 92] width 102 height 21
click at [329, 84] on p "Uso de Funciones Avanzadas" at bounding box center [294, 92] width 102 height 21
drag, startPoint x: 329, startPoint y: 84, endPoint x: 235, endPoint y: 85, distance: 93.9
click at [243, 85] on p "Uso de Funciones Avanzadas" at bounding box center [294, 92] width 102 height 21
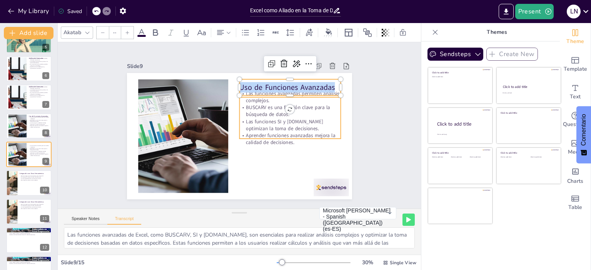
type input "32"
click at [264, 137] on p "Aprender funciones avanzadas mejora la calidad de decisiones." at bounding box center [286, 149] width 102 height 35
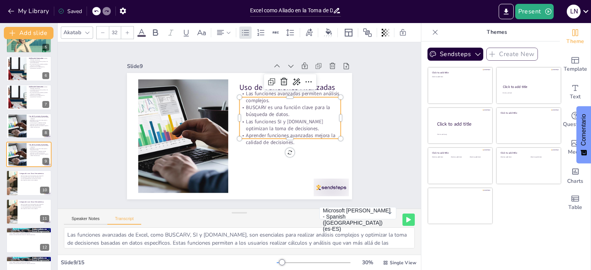
click at [292, 141] on p "Aprender funciones avanzadas mejora la calidad de decisiones." at bounding box center [289, 139] width 101 height 14
click at [292, 141] on p "Aprender funciones avanzadas mejora la calidad de decisiones." at bounding box center [288, 144] width 102 height 25
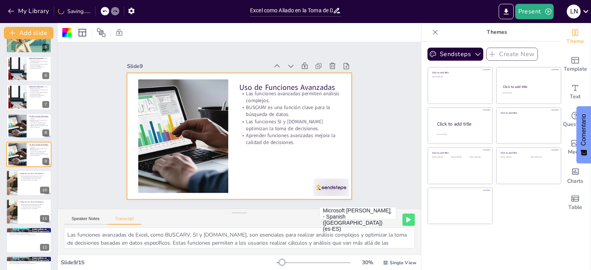
click at [281, 133] on p "Aprender funciones avanzadas mejora la calidad de decisiones." at bounding box center [289, 139] width 101 height 14
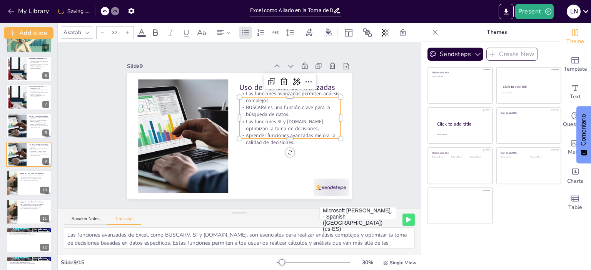
click at [281, 133] on p "Aprender funciones avanzadas mejora la calidad de decisiones." at bounding box center [289, 139] width 101 height 14
drag, startPoint x: 284, startPoint y: 139, endPoint x: 235, endPoint y: 107, distance: 58.7
click at [237, 104] on div "Las funciones avanzadas permiten análisis complejos. BUSCARV es una función cla…" at bounding box center [290, 123] width 107 height 66
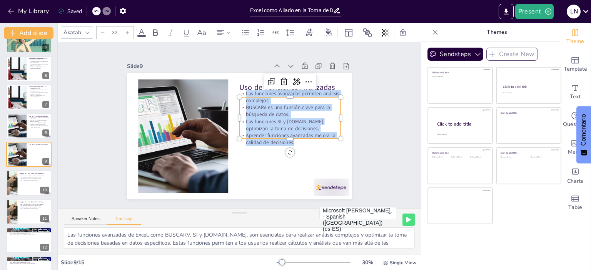
drag, startPoint x: 289, startPoint y: 140, endPoint x: 239, endPoint y: 90, distance: 71.3
click at [239, 90] on div "Las funciones avanzadas permiten análisis complejos. BUSCARV es una función cla…" at bounding box center [290, 123] width 107 height 66
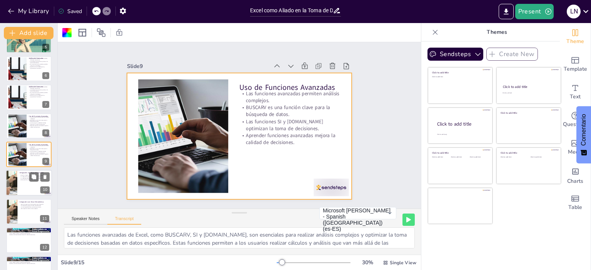
click at [30, 183] on div at bounding box center [29, 183] width 46 height 26
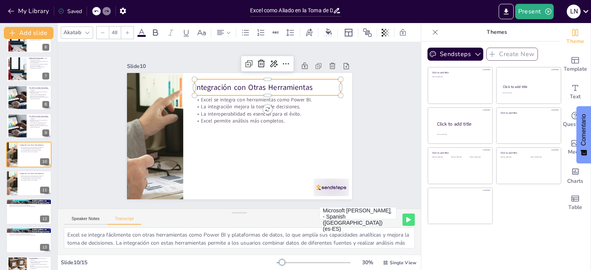
click at [272, 87] on p "Integración con Otras Herramientas" at bounding box center [271, 91] width 147 height 26
click at [307, 85] on p "Integración con Otras Herramientas" at bounding box center [274, 94] width 145 height 41
click at [307, 85] on p "Integración con Otras Herramientas" at bounding box center [271, 91] width 147 height 26
drag, startPoint x: 290, startPoint y: 90, endPoint x: 189, endPoint y: 88, distance: 100.4
click at [198, 88] on p "Integración con Otras Herramientas" at bounding box center [271, 91] width 147 height 26
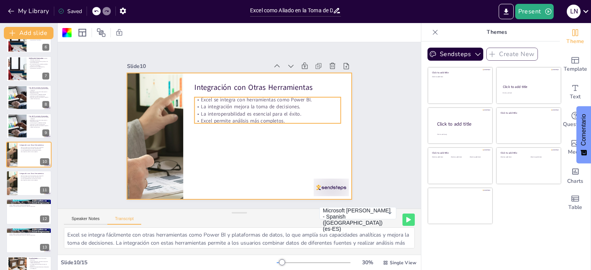
click at [277, 117] on p "Excel permite análisis más completos." at bounding box center [268, 124] width 146 height 22
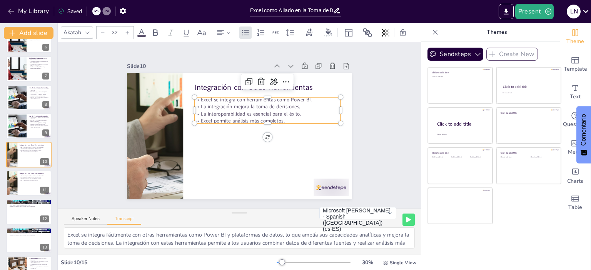
click at [277, 117] on p "Excel permite análisis más completos." at bounding box center [268, 124] width 146 height 22
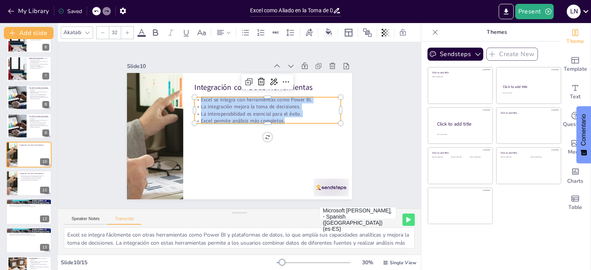
drag, startPoint x: 287, startPoint y: 117, endPoint x: 188, endPoint y: 96, distance: 101.0
click at [188, 96] on div "Integración con Otras [PERSON_NAME] Excel se integra con herramientas como Powe…" at bounding box center [237, 136] width 247 height 170
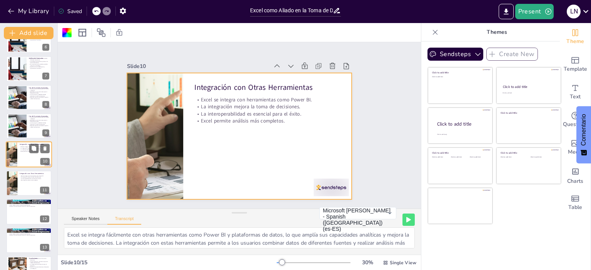
click at [32, 157] on div at bounding box center [29, 155] width 46 height 26
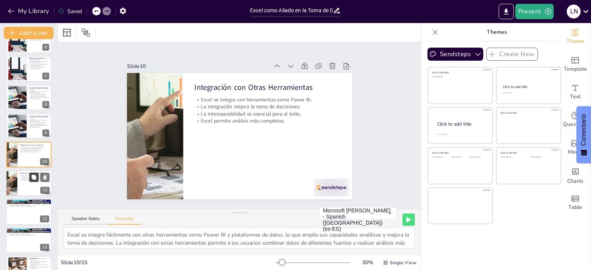
click at [34, 178] on icon at bounding box center [34, 177] width 5 height 5
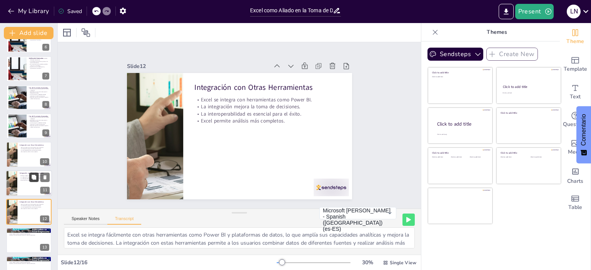
scroll to position [218, 0]
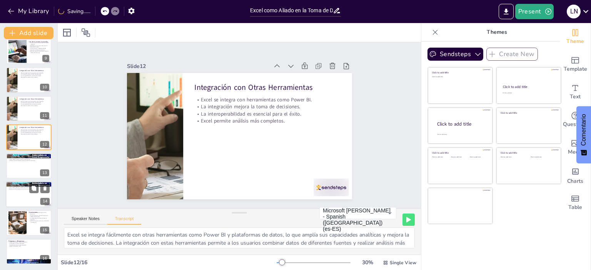
click at [26, 199] on div at bounding box center [29, 195] width 46 height 26
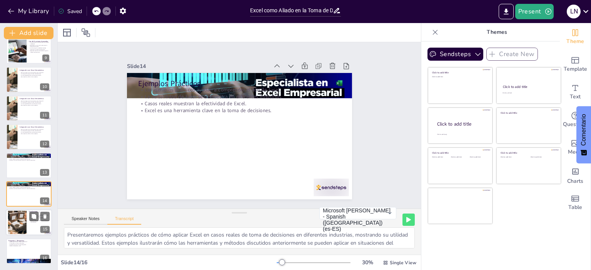
click at [31, 224] on div at bounding box center [29, 223] width 46 height 26
type textarea "Excel es un aliado fundamental en la toma de decisiones, proporcionando herrami…"
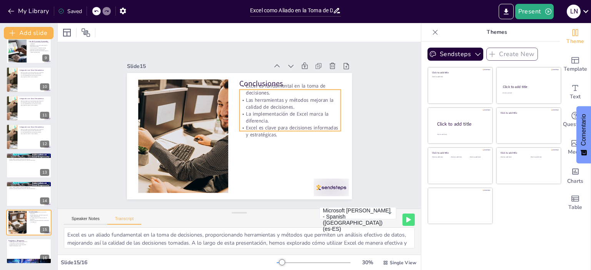
click at [263, 83] on p "Excel es fundamental en la toma de decisiones." at bounding box center [293, 95] width 102 height 25
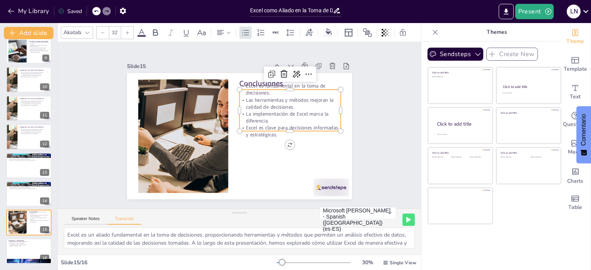
click at [275, 83] on p "Excel es fundamental en la toma de decisiones." at bounding box center [293, 95] width 102 height 25
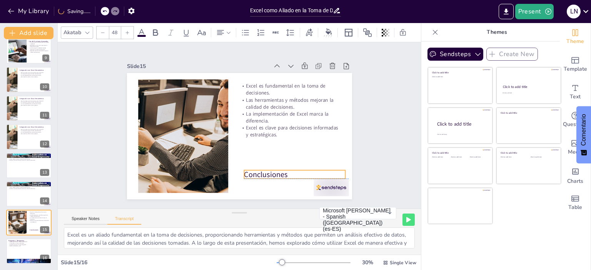
drag, startPoint x: 279, startPoint y: 80, endPoint x: 284, endPoint y: 172, distance: 92.1
click at [284, 85] on div "Conclusiones Excel es fundamental en la toma de decisiones. Las herramientas y …" at bounding box center [245, 73] width 224 height 23
click at [283, 174] on p "Conclusiones" at bounding box center [289, 180] width 102 height 21
drag, startPoint x: 282, startPoint y: 173, endPoint x: 235, endPoint y: 173, distance: 46.6
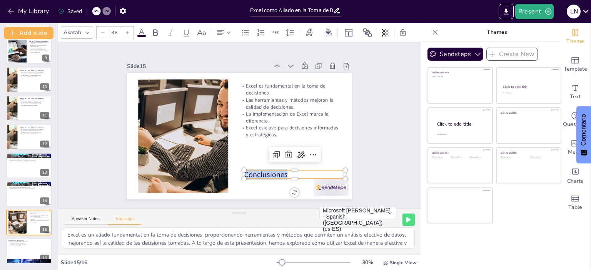
click at [235, 173] on div "Excel es fundamental en la toma de decisiones. Las herramientas y métodos mejor…" at bounding box center [238, 136] width 237 height 149
type input "32"
click at [257, 119] on p "La implementación de Excel marca la diferencia." at bounding box center [289, 117] width 101 height 14
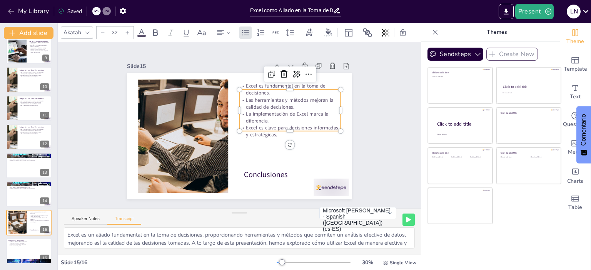
click at [270, 133] on p "Excel es clave para decisiones informadas y estratégicas." at bounding box center [289, 137] width 102 height 25
click at [270, 133] on p "Excel es clave para decisiones informadas y estratégicas." at bounding box center [289, 132] width 101 height 14
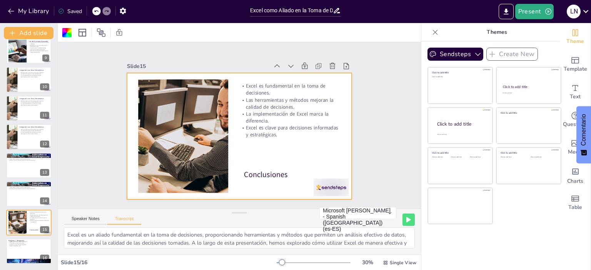
click at [266, 125] on p "Excel es clave para decisiones informadas y estratégicas." at bounding box center [289, 137] width 102 height 25
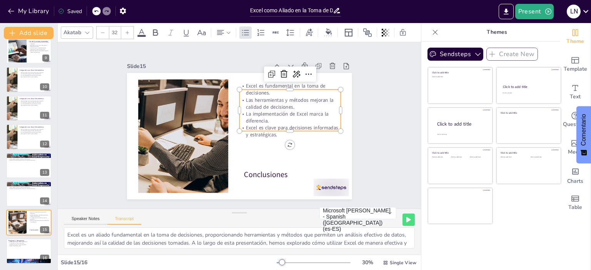
click at [266, 125] on p "Excel es clave para decisiones informadas y estratégicas." at bounding box center [289, 132] width 101 height 14
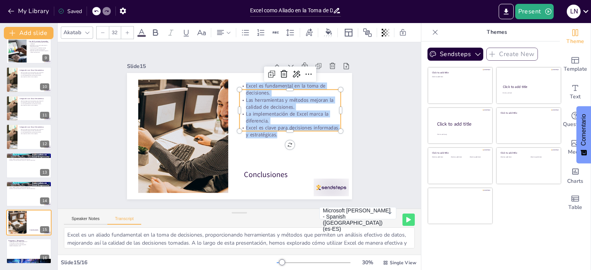
drag, startPoint x: 271, startPoint y: 132, endPoint x: 240, endPoint y: 83, distance: 57.4
click at [240, 83] on div "Excel es fundamental en la toma de decisiones. Las herramientas y métodos mejor…" at bounding box center [289, 111] width 101 height 56
